Goal: Transaction & Acquisition: Subscribe to service/newsletter

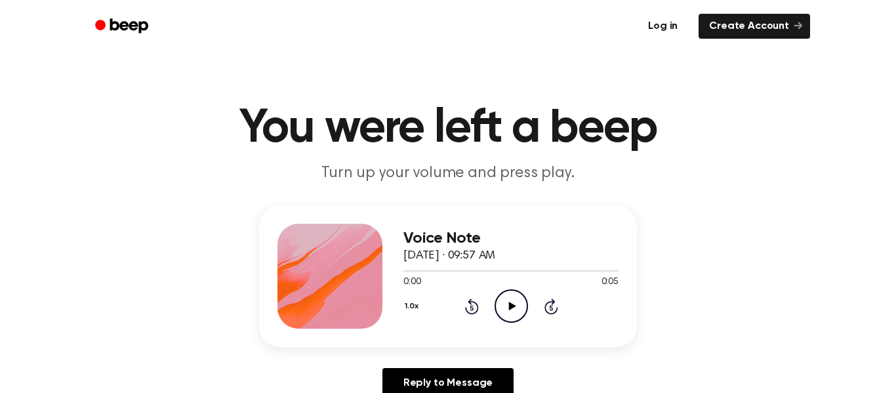
click at [667, 29] on link "Log in" at bounding box center [663, 26] width 56 height 30
click at [506, 303] on icon "Play Audio" at bounding box center [511, 305] width 33 height 33
click at [510, 304] on icon "Pause Audio" at bounding box center [511, 305] width 33 height 33
click at [506, 307] on icon "Play Audio" at bounding box center [511, 305] width 33 height 33
